Goal: Task Accomplishment & Management: Complete application form

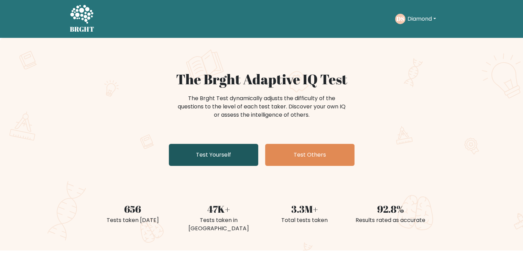
click at [235, 159] on link "Test Yourself" at bounding box center [213, 155] width 89 height 22
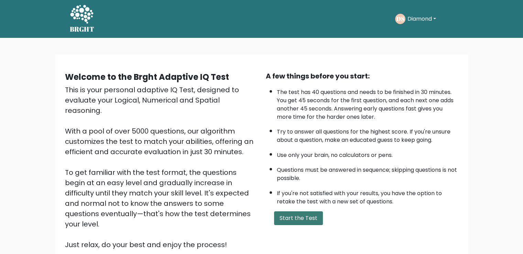
click at [294, 218] on button "Start the Test" at bounding box center [298, 218] width 49 height 14
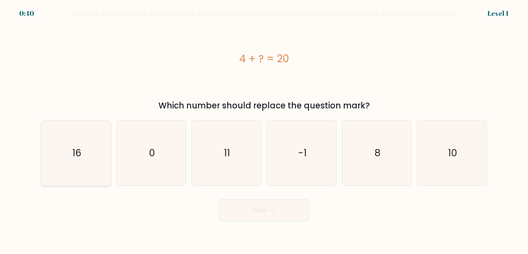
click at [83, 175] on icon "16" at bounding box center [76, 152] width 65 height 65
click at [264, 130] on input "a. 16" at bounding box center [264, 128] width 0 height 3
radio input "true"
click at [265, 217] on button "Next" at bounding box center [263, 210] width 89 height 22
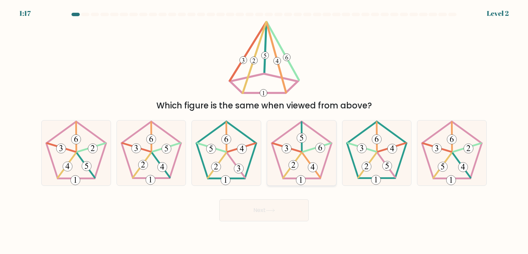
click at [308, 169] on 757 at bounding box center [313, 167] width 10 height 10
click at [264, 130] on input "d." at bounding box center [264, 128] width 0 height 3
radio input "true"
click at [281, 208] on button "Next" at bounding box center [263, 210] width 89 height 22
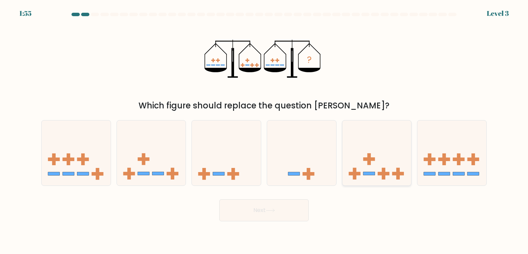
click at [371, 164] on icon at bounding box center [377, 152] width 69 height 57
click at [264, 130] on input "e." at bounding box center [264, 128] width 0 height 3
radio input "true"
click at [283, 208] on button "Next" at bounding box center [263, 210] width 89 height 22
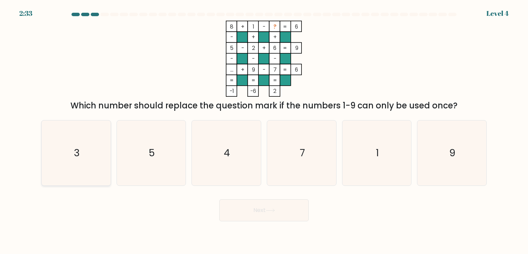
click at [70, 182] on icon "3" at bounding box center [76, 152] width 65 height 65
click at [264, 130] on input "a. 3" at bounding box center [264, 128] width 0 height 3
radio input "true"
click at [241, 208] on button "Next" at bounding box center [263, 210] width 89 height 22
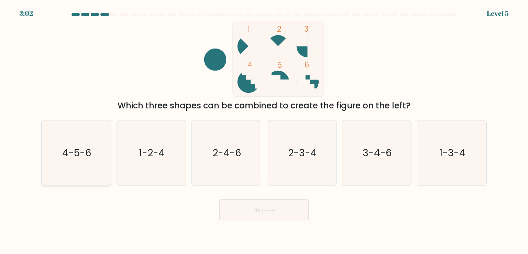
click at [87, 160] on icon "4-5-6" at bounding box center [76, 152] width 65 height 65
click at [264, 130] on input "a. 4-5-6" at bounding box center [264, 128] width 0 height 3
radio input "true"
click at [268, 210] on icon at bounding box center [270, 210] width 9 height 4
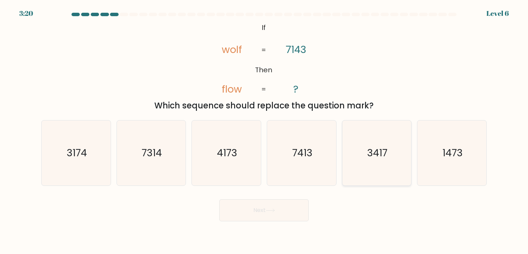
click at [397, 160] on icon "3417" at bounding box center [377, 152] width 65 height 65
click at [264, 130] on input "e. 3417" at bounding box center [264, 128] width 0 height 3
radio input "true"
click at [269, 209] on icon at bounding box center [270, 210] width 9 height 4
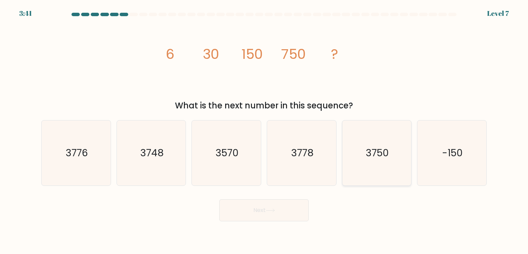
click at [382, 167] on icon "3750" at bounding box center [377, 152] width 65 height 65
click at [264, 130] on input "e. 3750" at bounding box center [264, 128] width 0 height 3
radio input "true"
click at [295, 213] on button "Next" at bounding box center [263, 210] width 89 height 22
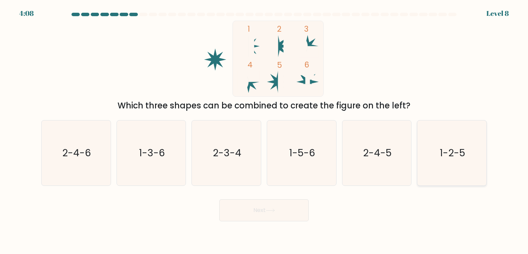
click at [461, 144] on icon "1-2-5" at bounding box center [452, 152] width 65 height 65
click at [264, 130] on input "f. 1-2-5" at bounding box center [264, 128] width 0 height 3
radio input "true"
click at [266, 211] on button "Next" at bounding box center [263, 210] width 89 height 22
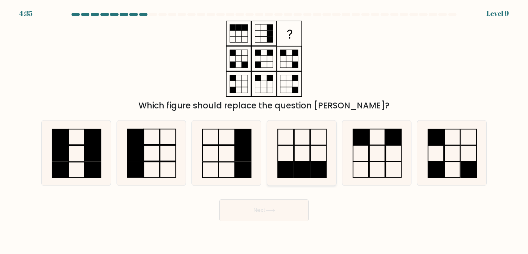
click at [322, 155] on icon at bounding box center [301, 152] width 65 height 65
click at [264, 130] on input "d." at bounding box center [264, 128] width 0 height 3
radio input "true"
click at [281, 207] on button "Next" at bounding box center [263, 210] width 89 height 22
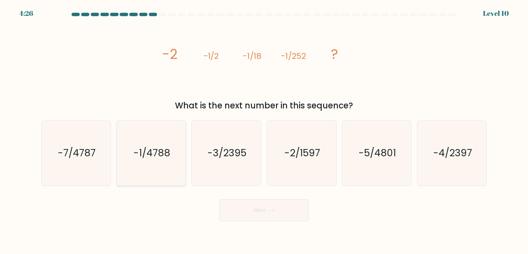
click at [151, 171] on icon "-1/4788" at bounding box center [151, 152] width 65 height 65
click at [264, 130] on input "b. -1/4788" at bounding box center [264, 128] width 0 height 3
radio input "true"
click at [257, 207] on button "Next" at bounding box center [263, 210] width 89 height 22
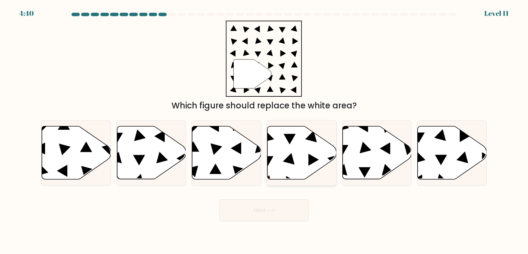
click at [305, 149] on icon at bounding box center [302, 152] width 69 height 53
click at [264, 130] on input "d." at bounding box center [264, 128] width 0 height 3
radio input "true"
click at [278, 207] on button "Next" at bounding box center [263, 210] width 89 height 22
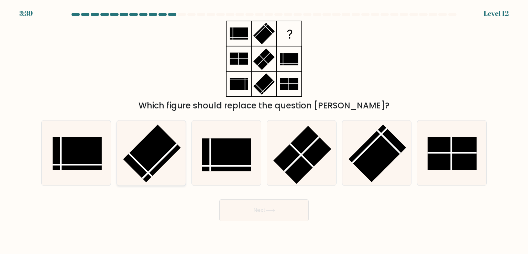
click at [172, 158] on icon at bounding box center [151, 152] width 65 height 65
click at [264, 130] on input "b." at bounding box center [264, 128] width 0 height 3
radio input "true"
click at [273, 207] on button "Next" at bounding box center [263, 210] width 89 height 22
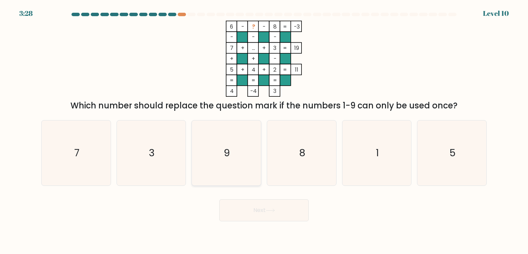
click at [247, 147] on icon "9" at bounding box center [226, 152] width 65 height 65
click at [264, 130] on input "c. 9" at bounding box center [264, 128] width 0 height 3
radio input "true"
click at [240, 213] on button "Next" at bounding box center [263, 210] width 89 height 22
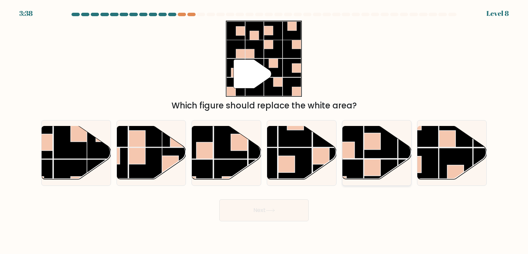
click at [386, 164] on rect at bounding box center [381, 176] width 34 height 34
click at [264, 130] on input "e." at bounding box center [264, 128] width 0 height 3
radio input "true"
click at [280, 205] on button "Next" at bounding box center [263, 210] width 89 height 22
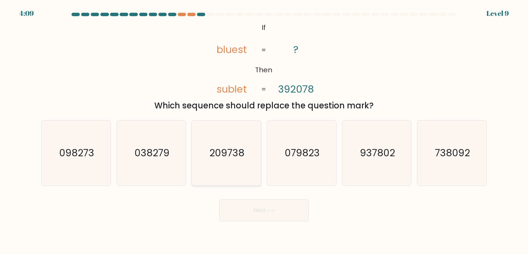
click at [223, 157] on text "209738" at bounding box center [227, 153] width 35 height 14
click at [264, 130] on input "c. 209738" at bounding box center [264, 128] width 0 height 3
radio input "true"
click at [250, 203] on button "Next" at bounding box center [263, 210] width 89 height 22
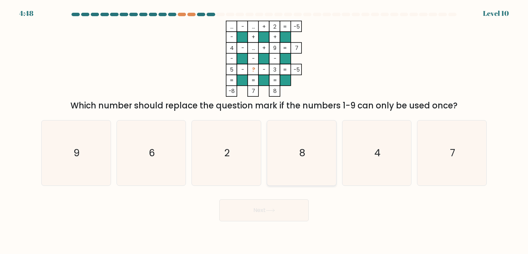
click at [304, 157] on text "8" at bounding box center [302, 153] width 6 height 14
click at [264, 130] on input "d. 8" at bounding box center [264, 128] width 0 height 3
radio input "true"
click at [446, 154] on icon "7" at bounding box center [452, 152] width 65 height 65
click at [264, 130] on input "f. 7" at bounding box center [264, 128] width 0 height 3
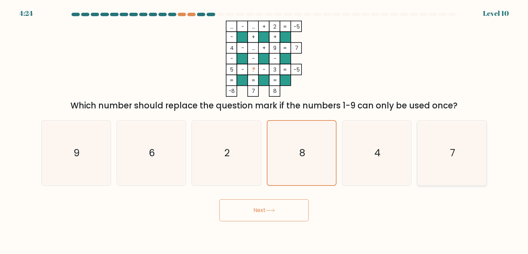
radio input "true"
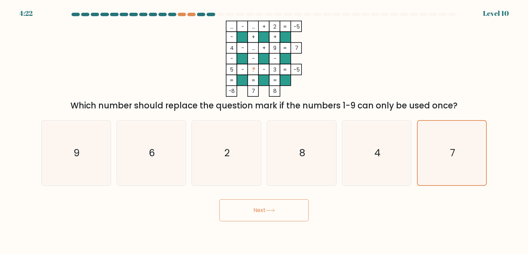
click at [287, 208] on button "Next" at bounding box center [263, 210] width 89 height 22
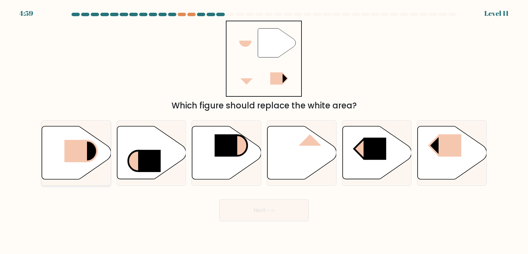
click at [88, 145] on icon at bounding box center [87, 151] width 20 height 21
click at [264, 130] on input "a." at bounding box center [264, 128] width 0 height 3
radio input "true"
click at [262, 205] on button "Next" at bounding box center [263, 210] width 89 height 22
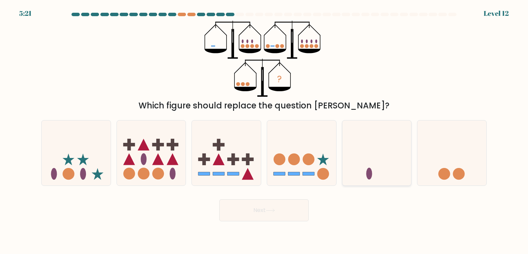
click at [367, 141] on icon at bounding box center [377, 152] width 69 height 57
click at [264, 130] on input "e." at bounding box center [264, 128] width 0 height 3
radio input "true"
click at [278, 212] on button "Next" at bounding box center [263, 210] width 89 height 22
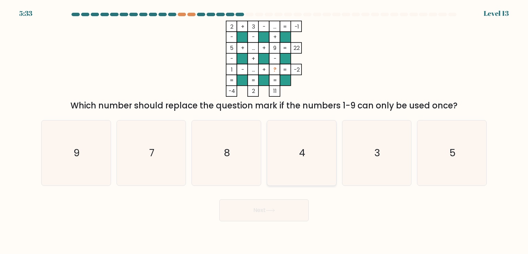
click at [301, 155] on text "4" at bounding box center [302, 153] width 6 height 14
click at [264, 130] on input "d. 4" at bounding box center [264, 128] width 0 height 3
radio input "true"
click at [283, 207] on button "Next" at bounding box center [263, 210] width 89 height 22
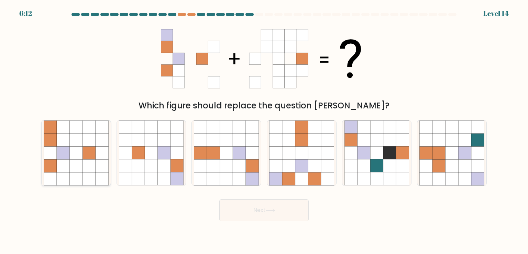
click at [85, 173] on icon at bounding box center [89, 178] width 13 height 13
click at [264, 130] on input "a." at bounding box center [264, 128] width 0 height 3
radio input "true"
click at [286, 166] on icon at bounding box center [288, 165] width 13 height 13
click at [264, 130] on input "d." at bounding box center [264, 128] width 0 height 3
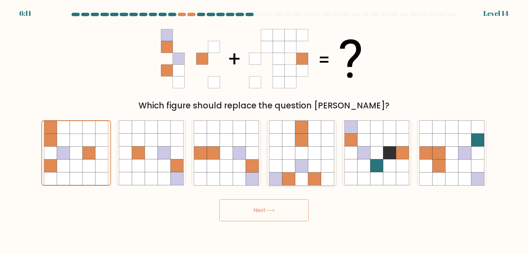
radio input "true"
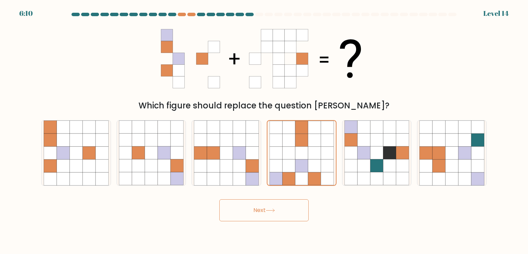
click at [286, 207] on button "Next" at bounding box center [263, 210] width 89 height 22
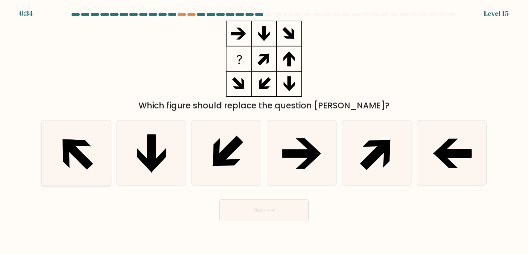
click at [64, 146] on icon at bounding box center [78, 155] width 29 height 29
click at [264, 130] on input "a." at bounding box center [264, 128] width 0 height 3
radio input "true"
click at [287, 205] on button "Next" at bounding box center [263, 210] width 89 height 22
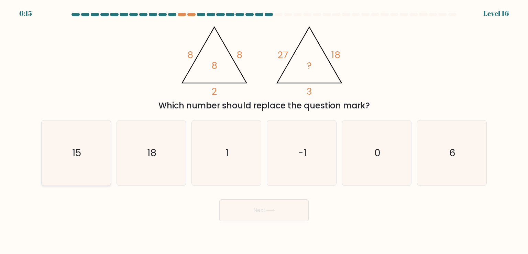
click at [98, 148] on icon "15" at bounding box center [76, 152] width 65 height 65
click at [264, 130] on input "a. 15" at bounding box center [264, 128] width 0 height 3
radio input "true"
click at [291, 212] on button "Next" at bounding box center [263, 210] width 89 height 22
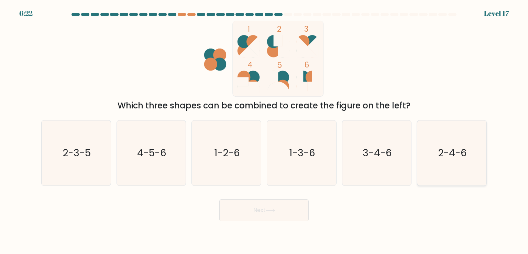
click at [455, 134] on icon "2-4-6" at bounding box center [452, 152] width 65 height 65
click at [264, 130] on input "f. 2-4-6" at bounding box center [264, 128] width 0 height 3
radio input "true"
click at [258, 214] on button "Next" at bounding box center [263, 210] width 89 height 22
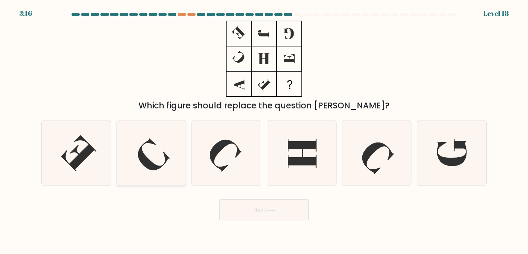
click at [141, 136] on icon at bounding box center [151, 152] width 65 height 65
click at [264, 130] on input "b." at bounding box center [264, 128] width 0 height 3
radio input "true"
click at [260, 213] on button "Next" at bounding box center [263, 210] width 89 height 22
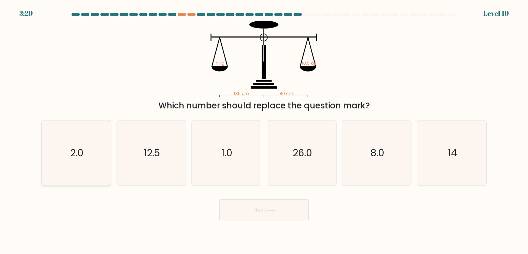
click at [93, 166] on icon "2.0" at bounding box center [76, 152] width 65 height 65
click at [264, 130] on input "a. 2.0" at bounding box center [264, 128] width 0 height 3
radio input "true"
click at [282, 211] on button "Next" at bounding box center [263, 210] width 89 height 22
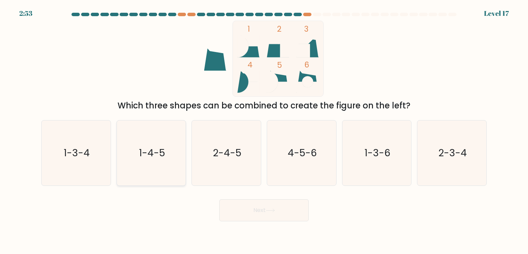
click at [146, 141] on icon "1-4-5" at bounding box center [151, 152] width 65 height 65
click at [264, 130] on input "b. 1-4-5" at bounding box center [264, 128] width 0 height 3
radio input "true"
click at [274, 211] on icon at bounding box center [270, 210] width 9 height 4
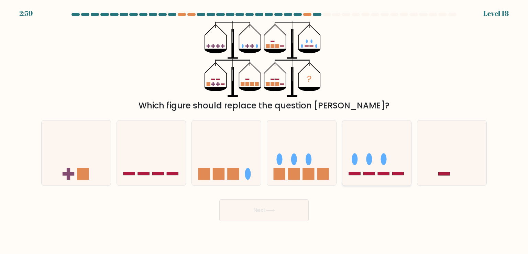
click at [367, 171] on icon at bounding box center [377, 152] width 69 height 57
click at [264, 130] on input "e." at bounding box center [264, 128] width 0 height 3
radio input "true"
click at [265, 205] on button "Next" at bounding box center [263, 210] width 89 height 22
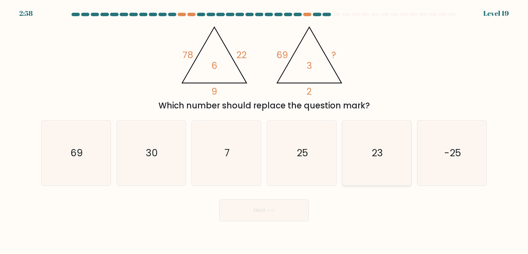
click at [360, 151] on icon "23" at bounding box center [377, 152] width 65 height 65
click at [264, 130] on input "e. 23" at bounding box center [264, 128] width 0 height 3
radio input "true"
click at [214, 163] on icon "7" at bounding box center [226, 152] width 65 height 65
click at [264, 130] on input "c. 7" at bounding box center [264, 128] width 0 height 3
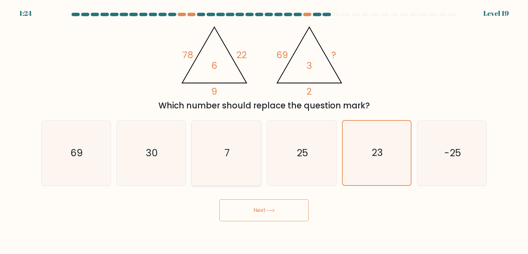
radio input "true"
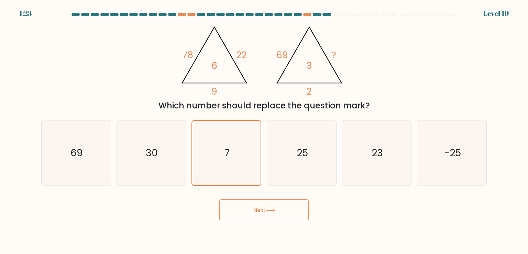
click at [243, 203] on button "Next" at bounding box center [263, 210] width 89 height 22
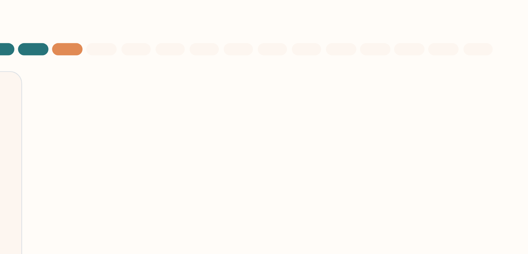
click at [373, 56] on div "1 2 3 4 5 6 Which three shapes can be combined to create the figure on the left?" at bounding box center [264, 66] width 454 height 91
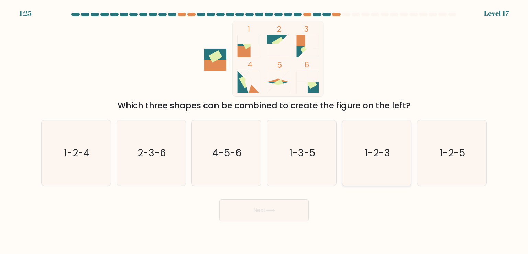
click at [378, 144] on icon "1-2-3" at bounding box center [377, 152] width 65 height 65
click at [264, 130] on input "e. 1-2-3" at bounding box center [264, 128] width 0 height 3
radio input "true"
click at [283, 210] on button "Next" at bounding box center [263, 210] width 89 height 22
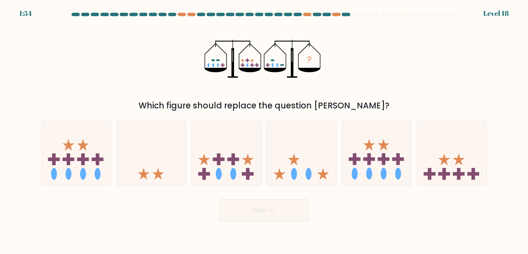
click at [223, 76] on icon "?" at bounding box center [264, 59] width 119 height 76
click at [437, 170] on icon at bounding box center [451, 152] width 69 height 57
click at [264, 130] on input "f." at bounding box center [264, 128] width 0 height 3
radio input "true"
click at [293, 207] on button "Next" at bounding box center [263, 210] width 89 height 22
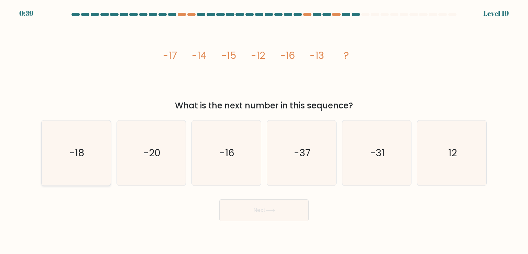
click at [71, 148] on text "-18" at bounding box center [76, 153] width 15 height 14
click at [264, 130] on input "a. -18" at bounding box center [264, 128] width 0 height 3
radio input "true"
click at [239, 214] on button "Next" at bounding box center [263, 210] width 89 height 22
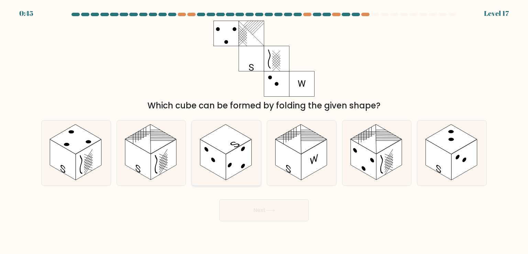
click at [232, 159] on rect at bounding box center [239, 159] width 26 height 41
click at [264, 130] on input "c." at bounding box center [264, 128] width 0 height 3
radio input "true"
click at [156, 171] on rect at bounding box center [164, 159] width 26 height 41
click at [264, 130] on input "b." at bounding box center [264, 128] width 0 height 3
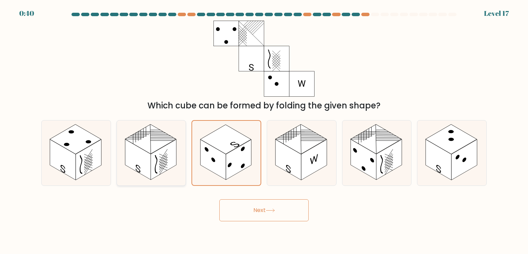
radio input "true"
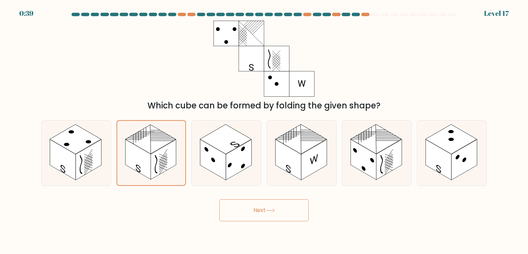
click at [249, 207] on button "Next" at bounding box center [263, 210] width 89 height 22
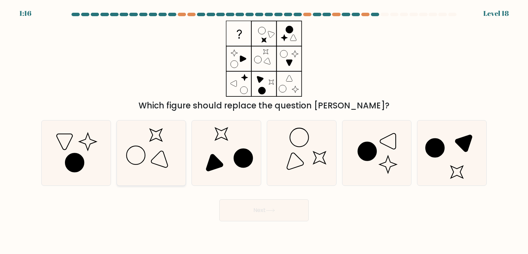
click at [153, 160] on icon at bounding box center [151, 152] width 65 height 65
click at [264, 130] on input "b." at bounding box center [264, 128] width 0 height 3
radio input "true"
click at [300, 153] on icon at bounding box center [301, 152] width 65 height 65
click at [264, 130] on input "d." at bounding box center [264, 128] width 0 height 3
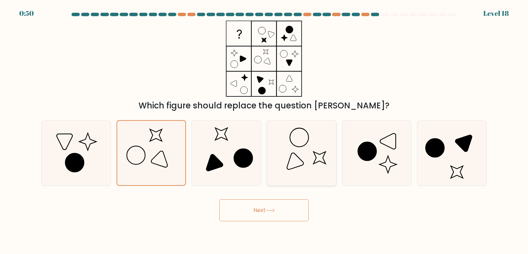
radio input "true"
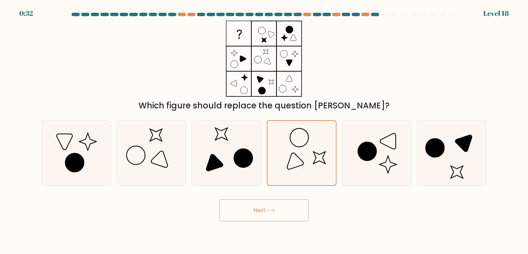
click at [282, 208] on button "Next" at bounding box center [263, 210] width 89 height 22
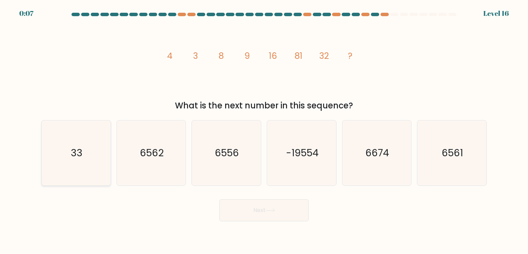
click at [95, 162] on icon "33" at bounding box center [76, 152] width 65 height 65
click at [264, 130] on input "a. 33" at bounding box center [264, 128] width 0 height 3
radio input "true"
click at [263, 210] on button "Next" at bounding box center [263, 210] width 89 height 22
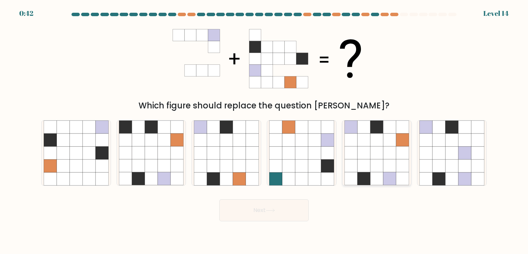
click at [375, 161] on icon at bounding box center [376, 165] width 13 height 13
click at [264, 130] on input "e." at bounding box center [264, 128] width 0 height 3
radio input "true"
click at [275, 207] on button "Next" at bounding box center [263, 210] width 89 height 22
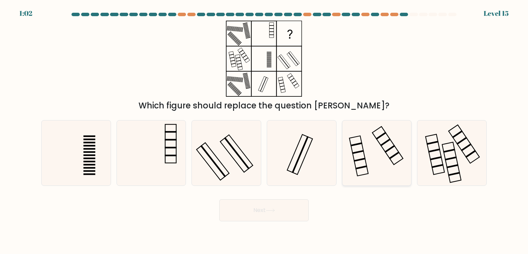
click at [367, 182] on icon at bounding box center [377, 152] width 65 height 65
click at [264, 130] on input "e." at bounding box center [264, 128] width 0 height 3
radio input "true"
click at [287, 208] on button "Next" at bounding box center [263, 210] width 89 height 22
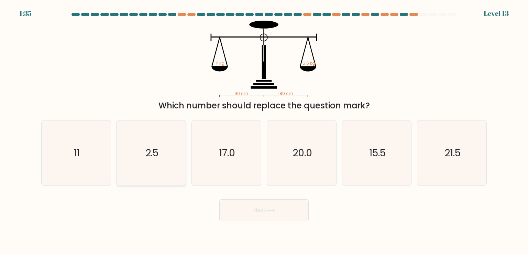
click at [148, 178] on icon "2.5" at bounding box center [151, 152] width 65 height 65
click at [264, 130] on input "b. 2.5" at bounding box center [264, 128] width 0 height 3
radio input "true"
click at [260, 208] on button "Next" at bounding box center [263, 210] width 89 height 22
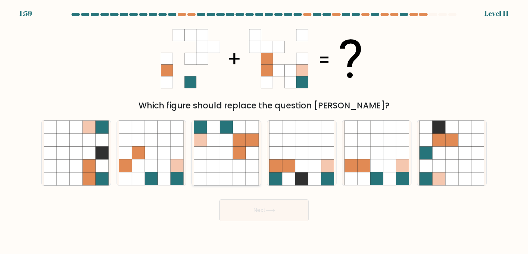
click at [222, 157] on icon at bounding box center [226, 152] width 13 height 13
click at [264, 130] on input "c." at bounding box center [264, 128] width 0 height 3
radio input "true"
click at [261, 213] on button "Next" at bounding box center [263, 210] width 89 height 22
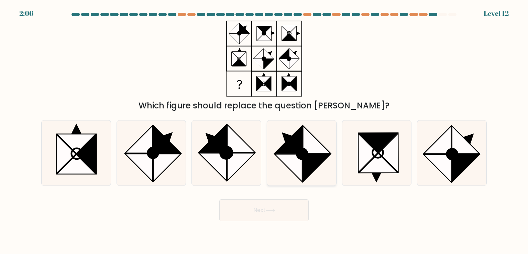
click at [297, 154] on circle at bounding box center [302, 153] width 15 height 15
click at [264, 130] on input "d." at bounding box center [264, 128] width 0 height 3
radio input "true"
click at [274, 211] on icon at bounding box center [270, 210] width 9 height 4
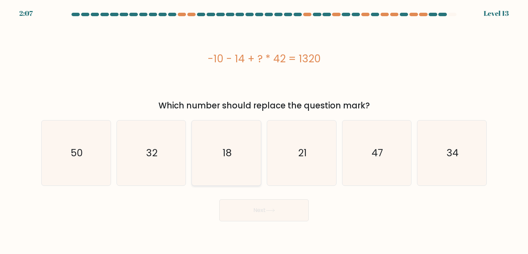
click at [241, 143] on icon "18" at bounding box center [226, 152] width 65 height 65
click at [264, 130] on input "c. 18" at bounding box center [264, 128] width 0 height 3
radio input "true"
click at [273, 215] on button "Next" at bounding box center [263, 210] width 89 height 22
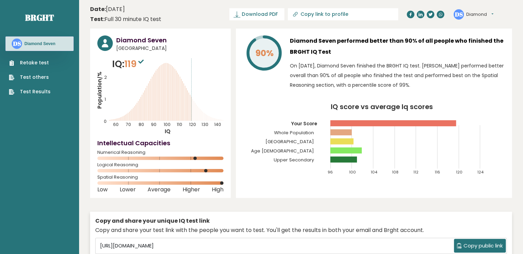
click at [262, 161] on icon "IQ score vs average Iq scores 96 100 104 108 112 116 120 124 Your Score Whole P…" at bounding box center [374, 142] width 262 height 77
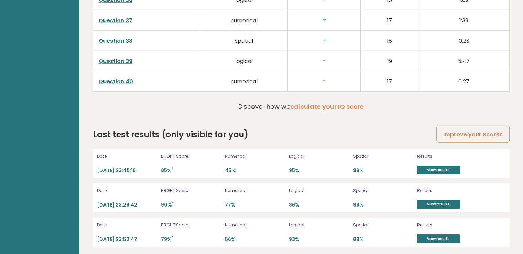
scroll to position [1822, 0]
click at [435, 166] on link "View results" at bounding box center [438, 170] width 43 height 9
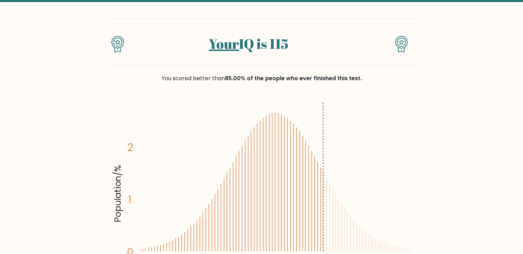
scroll to position [38, 0]
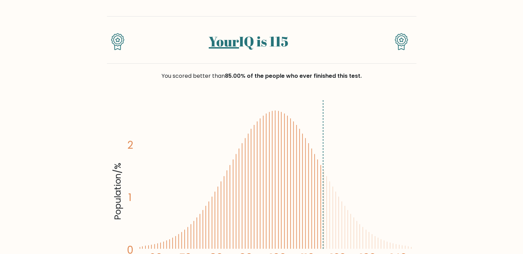
drag, startPoint x: 0, startPoint y: 0, endPoint x: 176, endPoint y: 102, distance: 203.7
click at [176, 102] on icon "Population/% IQ 0 1 2 60 70 80 90 100 110 120 130 140" at bounding box center [261, 190] width 301 height 186
